Goal: Find specific page/section: Find specific page/section

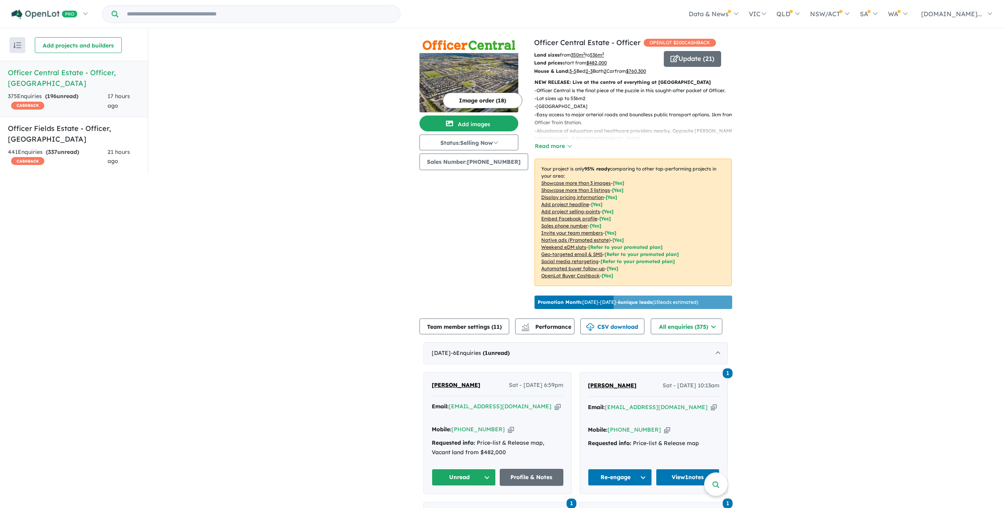
click at [76, 74] on h5 "Officer Central Estate - Officer , [GEOGRAPHIC_DATA]" at bounding box center [74, 77] width 132 height 21
click at [85, 123] on h5 "Officer Fields Estate - Officer , [GEOGRAPHIC_DATA]" at bounding box center [74, 133] width 132 height 21
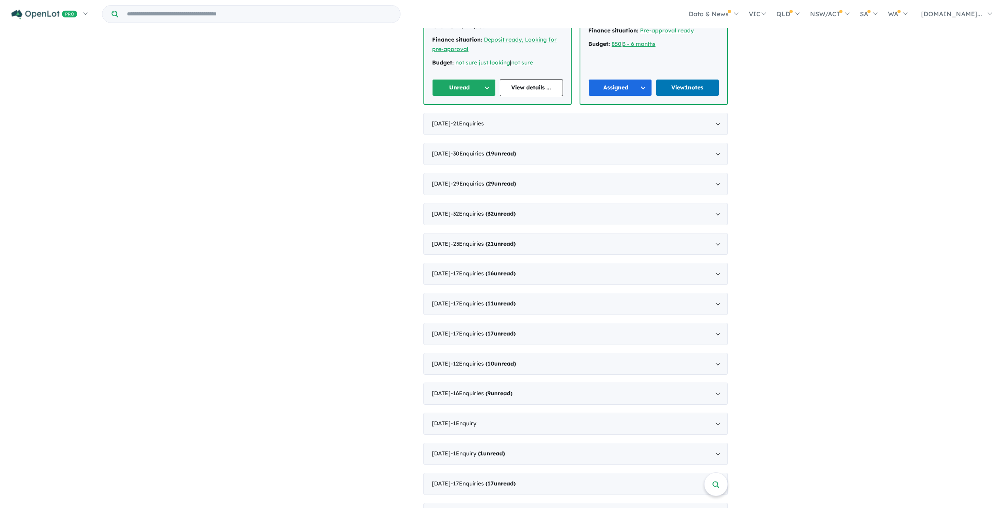
scroll to position [435, 0]
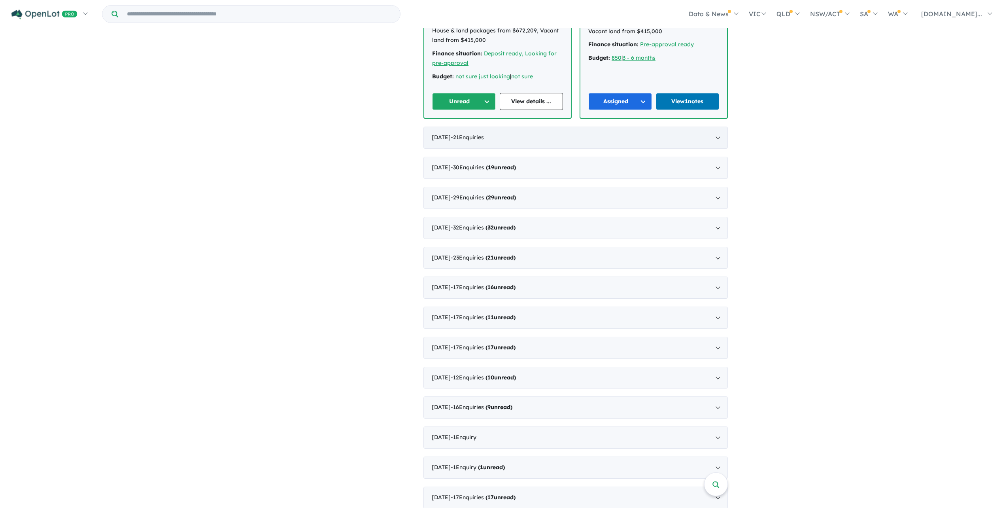
click at [720, 145] on div "[DATE] - 21 Enquir ies ( 0 unread)" at bounding box center [576, 138] width 305 height 22
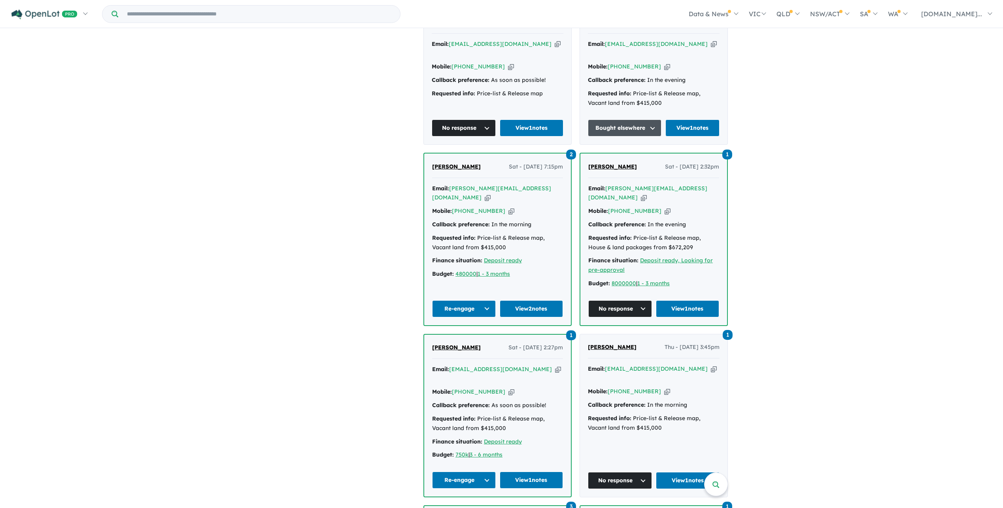
scroll to position [907, 0]
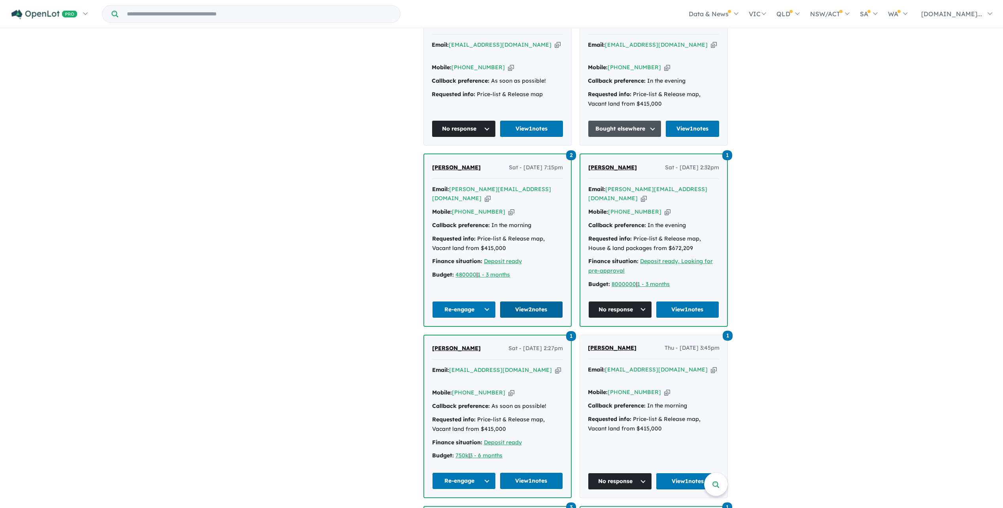
click at [530, 301] on link "View 2 notes" at bounding box center [532, 309] width 64 height 17
